Goal: Transaction & Acquisition: Purchase product/service

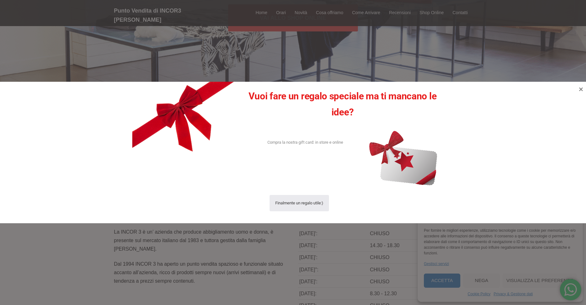
scroll to position [157, 0]
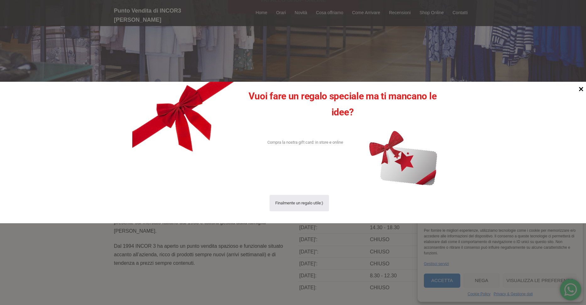
click at [580, 90] on icon at bounding box center [581, 89] width 4 height 4
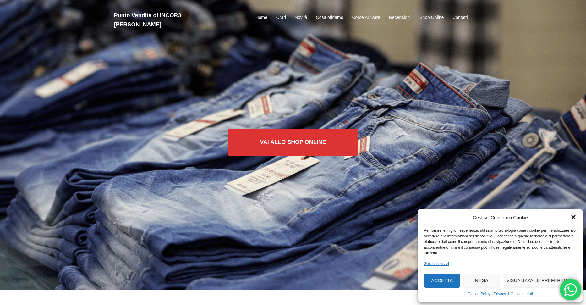
scroll to position [0, 0]
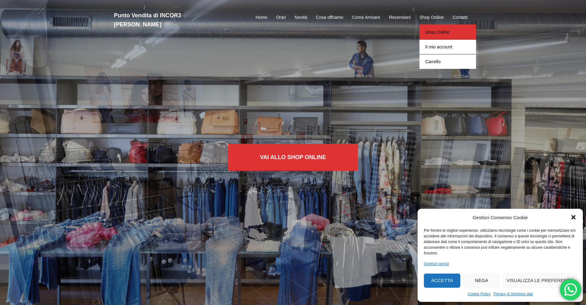
click at [433, 28] on link "Shop Online" at bounding box center [447, 32] width 57 height 15
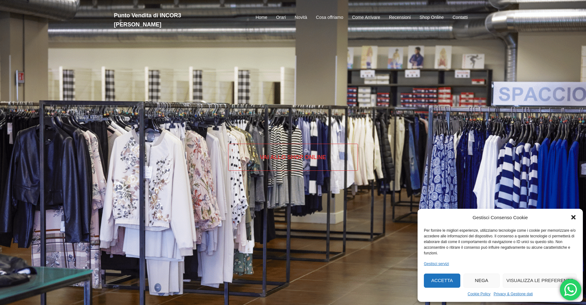
click at [302, 161] on link "Vai allo SHOP ONLINE" at bounding box center [293, 157] width 130 height 27
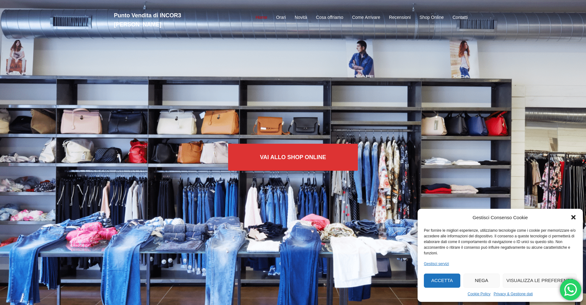
click at [264, 14] on link "Home" at bounding box center [261, 18] width 12 height 8
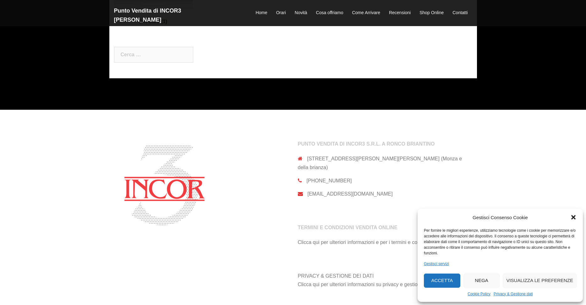
scroll to position [408, 0]
